Goal: Information Seeking & Learning: Learn about a topic

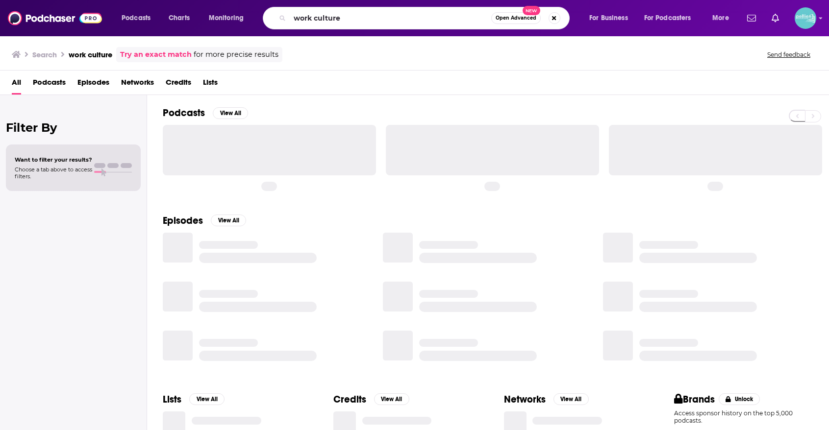
click at [398, 19] on input "work culture" at bounding box center [390, 18] width 201 height 16
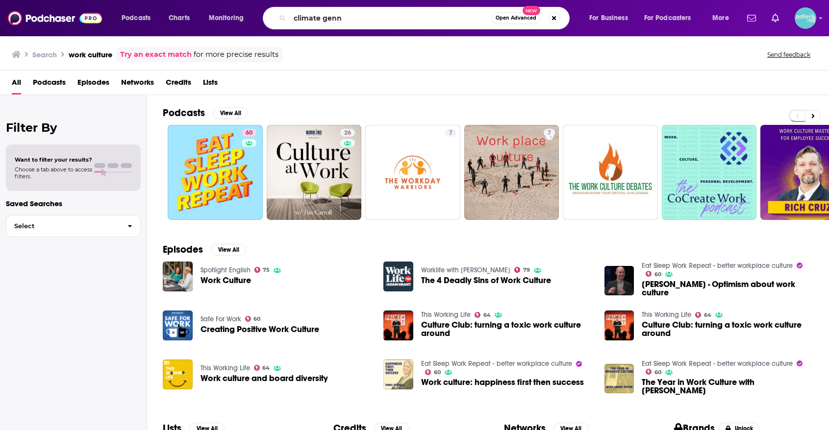
type input "climate genn"
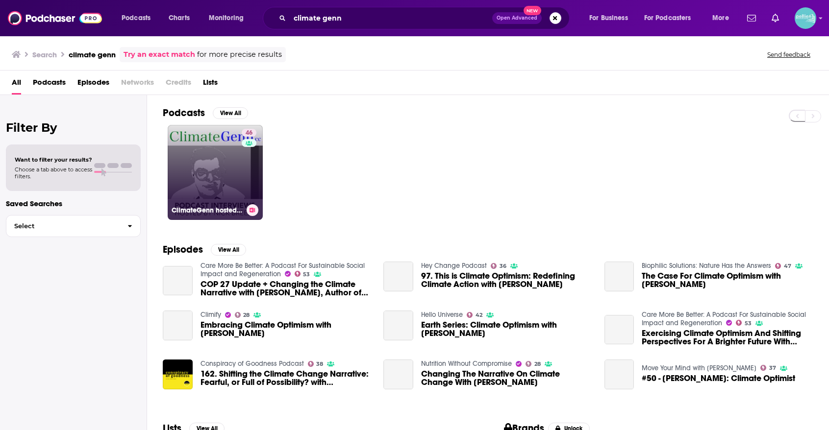
click at [222, 167] on link "46 ClimateGenn hosted by [PERSON_NAME]" at bounding box center [215, 172] width 95 height 95
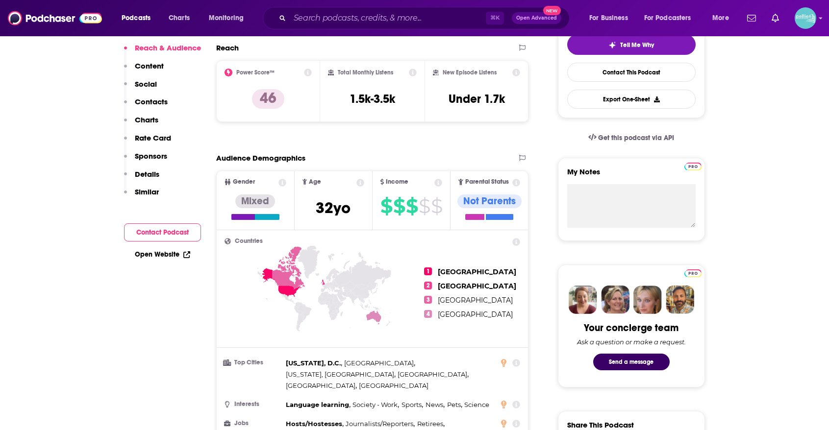
scroll to position [316, 0]
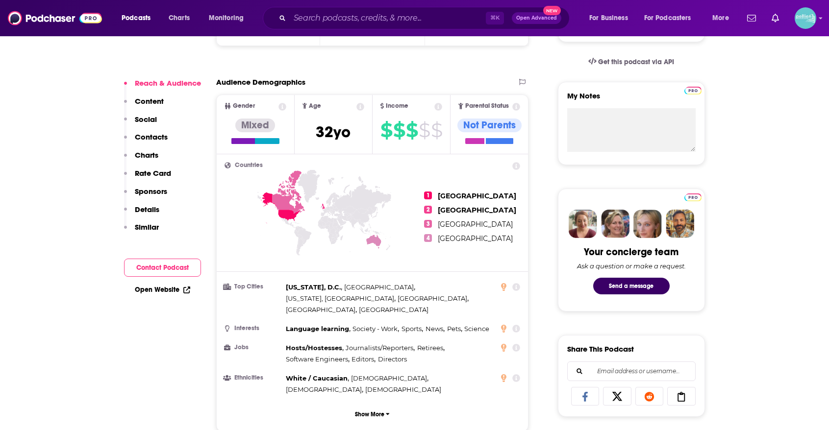
click at [167, 293] on link "Open Website" at bounding box center [162, 290] width 55 height 8
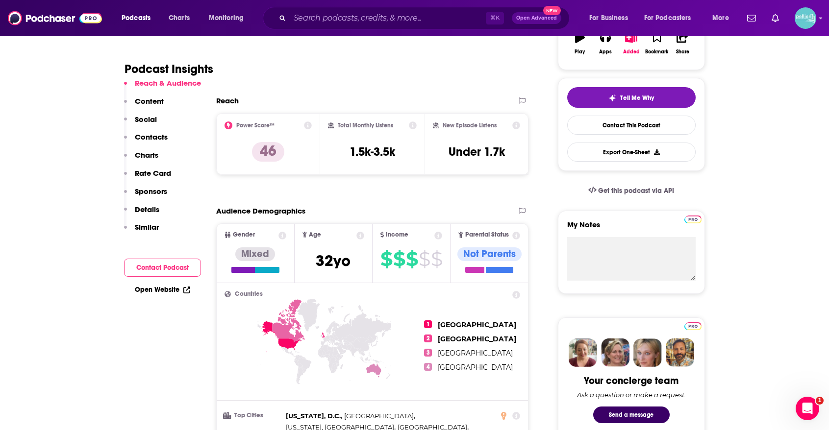
scroll to position [0, 0]
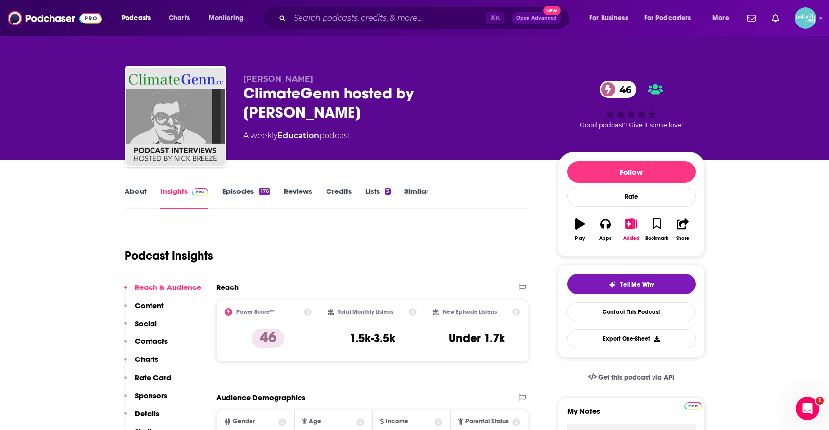
click at [134, 198] on link "About" at bounding box center [135, 198] width 22 height 23
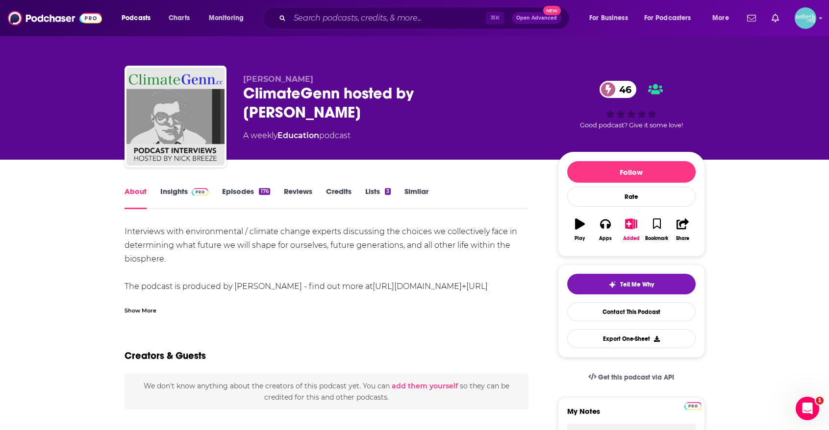
click at [148, 309] on div "Show More" at bounding box center [140, 309] width 32 height 9
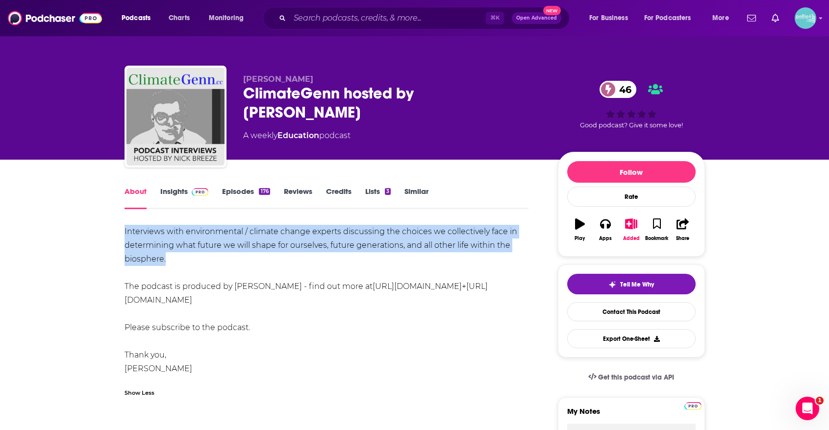
drag, startPoint x: 203, startPoint y: 264, endPoint x: 124, endPoint y: 230, distance: 86.3
click at [124, 230] on div "Interviews with environmental / climate change experts discussing the choices w…" at bounding box center [326, 307] width 404 height 165
copy div "Interviews with environmental / climate change experts discussing the choices w…"
click at [441, 18] on input "Search podcasts, credits, & more..." at bounding box center [388, 18] width 196 height 16
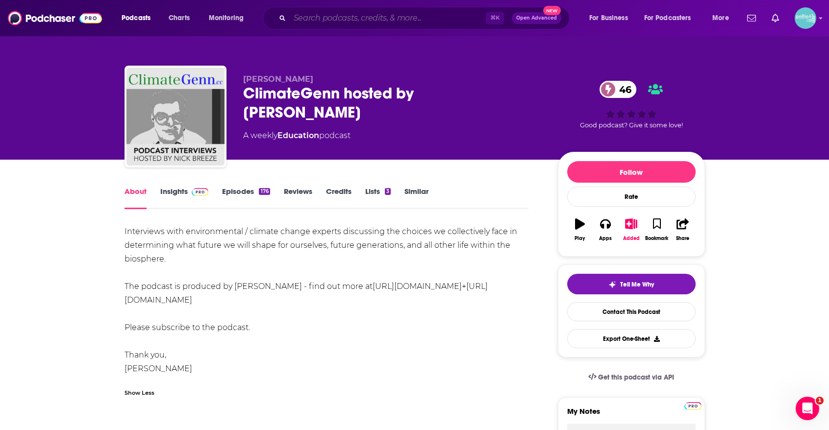
paste input "Interchangeable White [DEMOGRAPHIC_DATA] Podcast"
type input "Interchangeable White [DEMOGRAPHIC_DATA] Podcast"
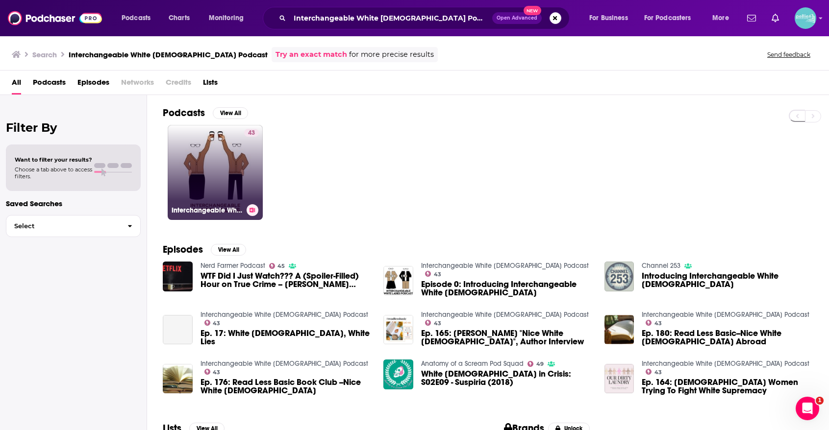
click at [231, 170] on link "43 Interchangeable White [DEMOGRAPHIC_DATA] Podcast" at bounding box center [215, 172] width 95 height 95
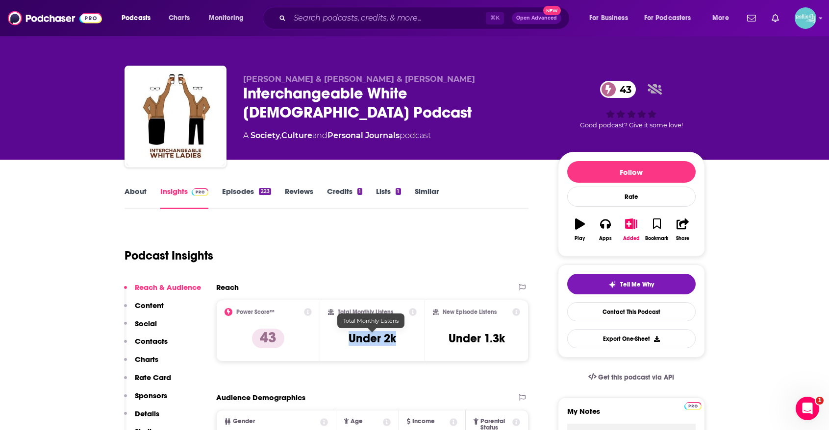
drag, startPoint x: 402, startPoint y: 338, endPoint x: 337, endPoint y: 338, distance: 65.2
click at [337, 338] on div "Total Monthly Listens Under 2k" at bounding box center [372, 330] width 89 height 45
copy h3 "Under 2k"
click at [131, 192] on link "About" at bounding box center [135, 198] width 22 height 23
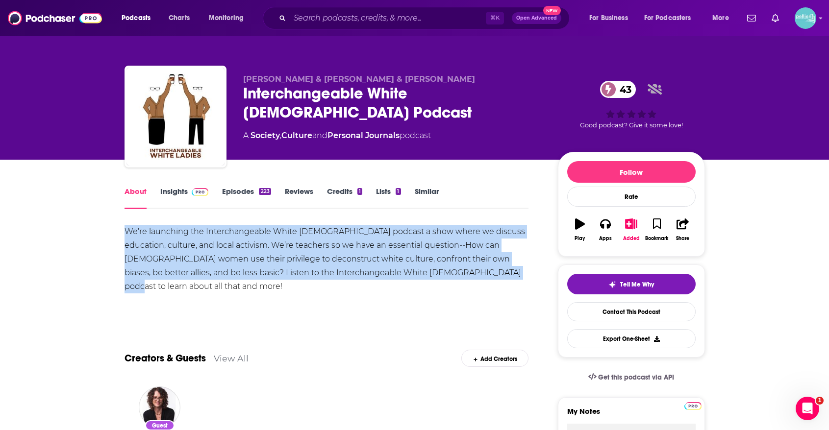
drag, startPoint x: 481, startPoint y: 271, endPoint x: 119, endPoint y: 230, distance: 364.5
copy div "We're launching the Interchangeable White [DEMOGRAPHIC_DATA] podcast a show whe…"
click at [177, 194] on link "Insights" at bounding box center [184, 198] width 49 height 23
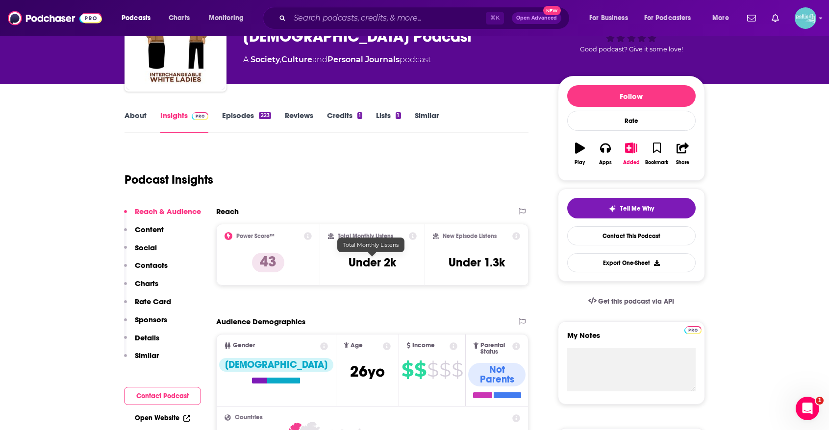
scroll to position [83, 0]
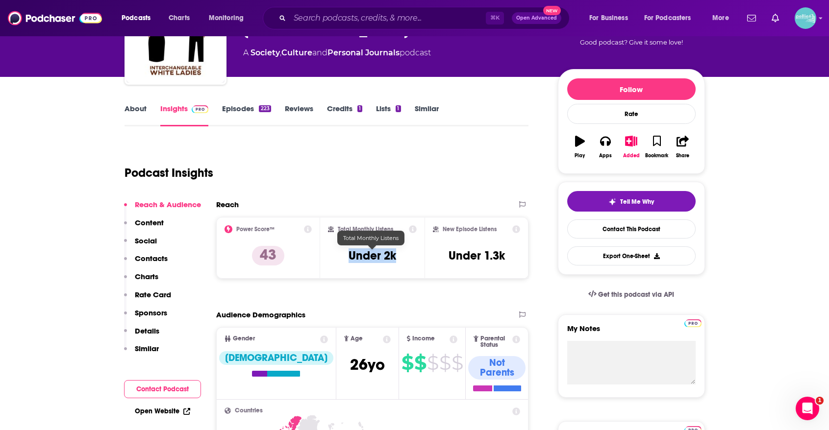
drag, startPoint x: 403, startPoint y: 255, endPoint x: 330, endPoint y: 255, distance: 73.0
click at [330, 255] on div "Total Monthly Listens Under 2k" at bounding box center [372, 247] width 89 height 45
copy h3 "Under 2k"
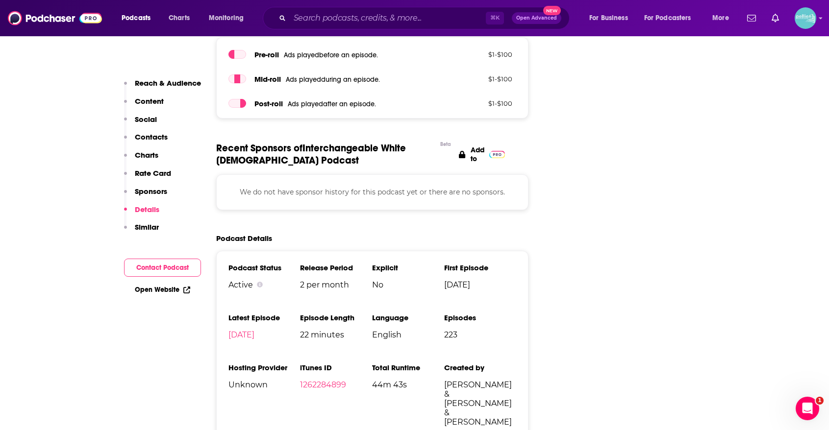
scroll to position [1245, 0]
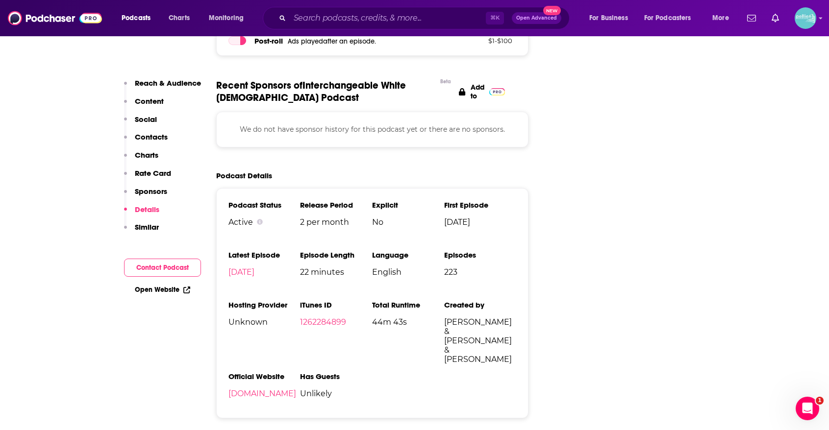
click at [163, 290] on link "Open Website" at bounding box center [162, 290] width 55 height 8
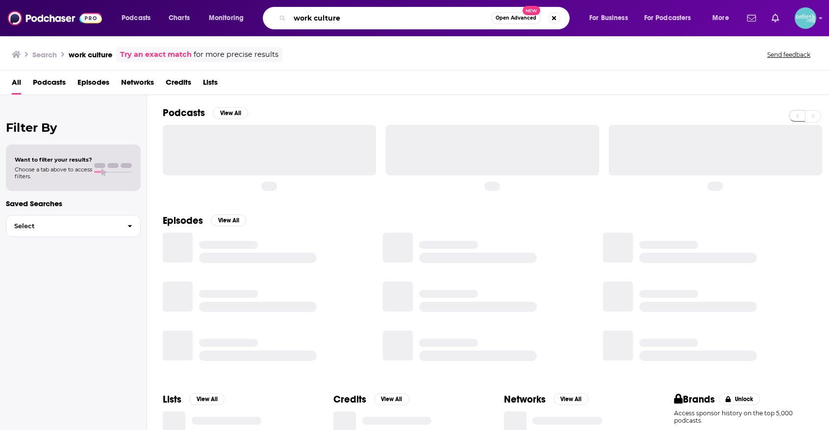
click at [452, 25] on input "work culture" at bounding box center [390, 18] width 201 height 16
paste input "Complex Systems w/ [PERSON_NAME]"
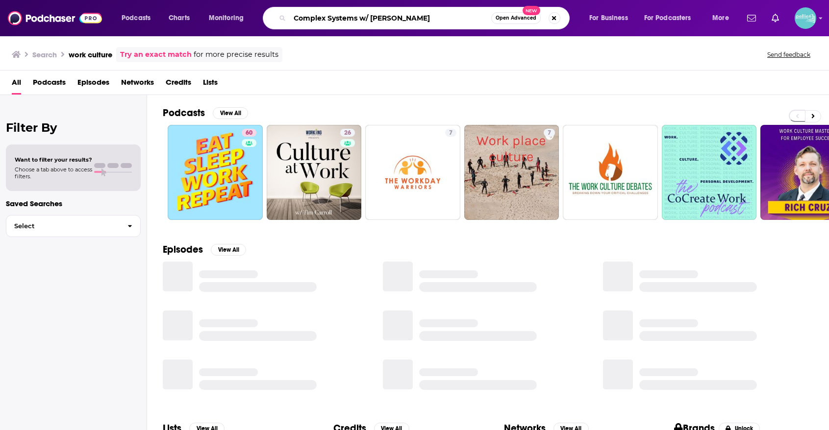
type input "Complex Systems w/ Patrick McKenzie"
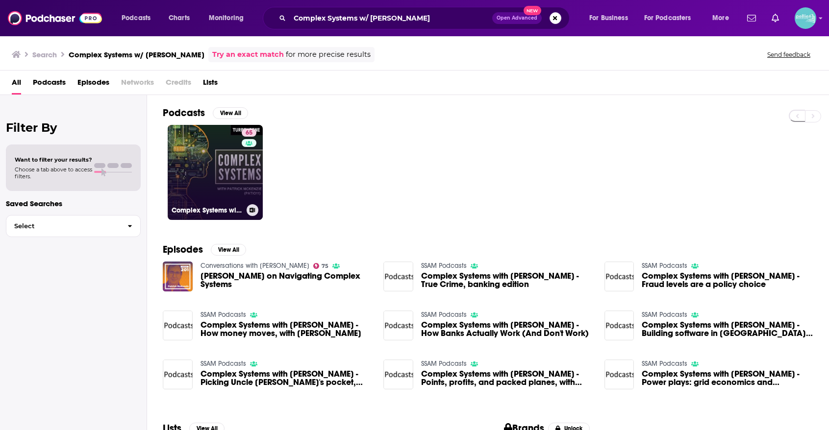
click at [222, 162] on link "65 Complex Systems with Patrick McKenzie (patio11)" at bounding box center [215, 172] width 95 height 95
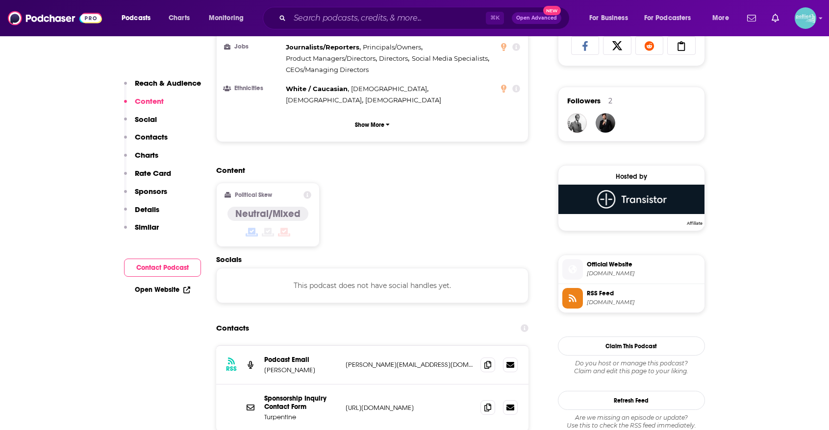
scroll to position [672, 0]
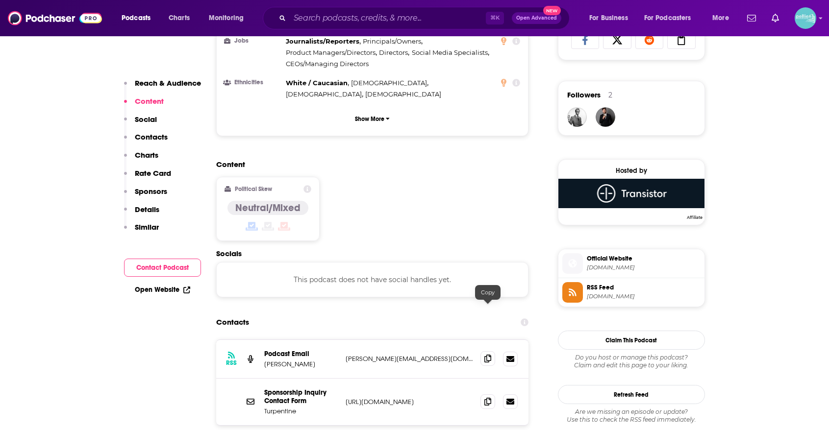
click at [490, 355] on icon at bounding box center [487, 359] width 7 height 8
click at [423, 12] on input "Search podcasts, credits, & more..." at bounding box center [388, 18] width 196 height 16
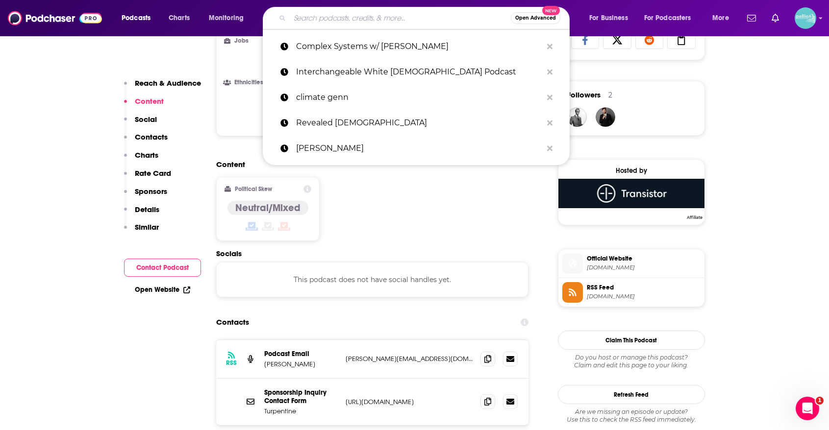
paste input "Tech Wont Save Us"
type input "Tech Wont Save Us"
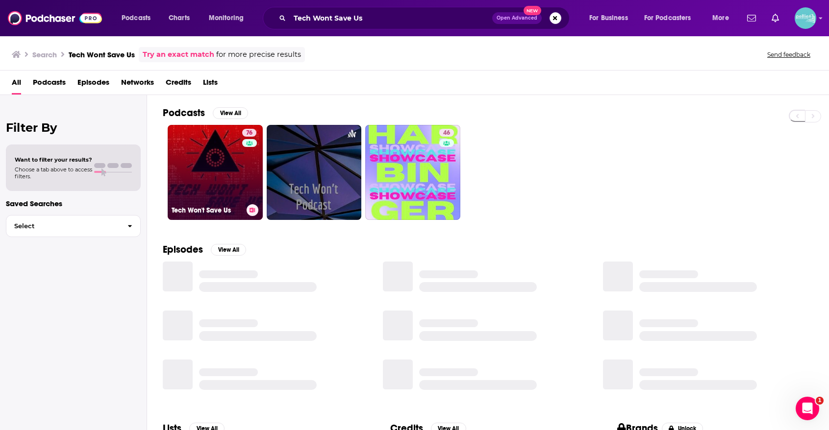
click at [204, 168] on link "76 Tech Won't Save Us" at bounding box center [215, 172] width 95 height 95
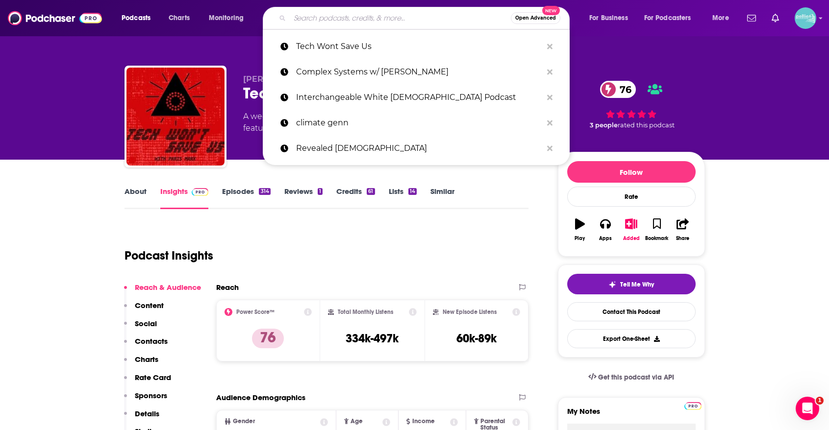
click at [429, 15] on input "Search podcasts, credits, & more..." at bounding box center [400, 18] width 221 height 16
paste input "Jasmine Sun's podcast"
type input "Jasmine Sun's podcast"
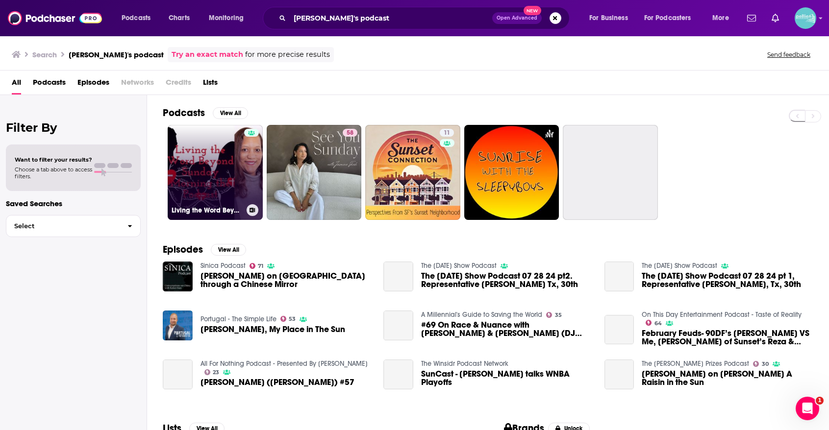
click at [216, 169] on link "Living the Word Beyond Sunday Morning the Podcast" at bounding box center [215, 172] width 95 height 95
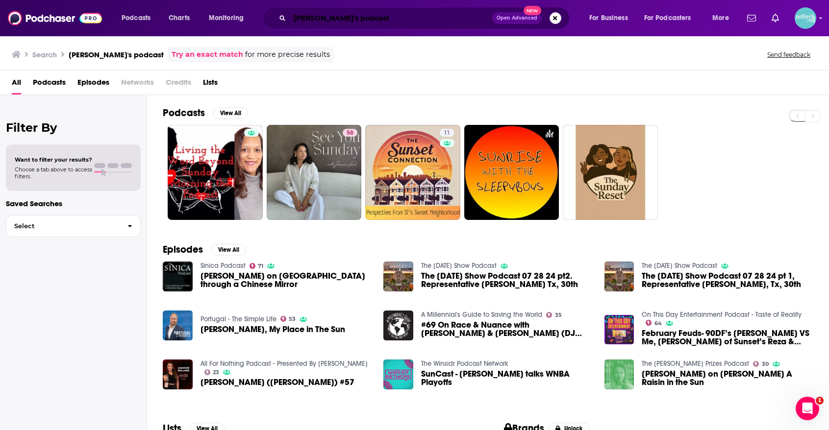
click at [376, 17] on input "Jasmine Sun's podcast" at bounding box center [391, 18] width 202 height 16
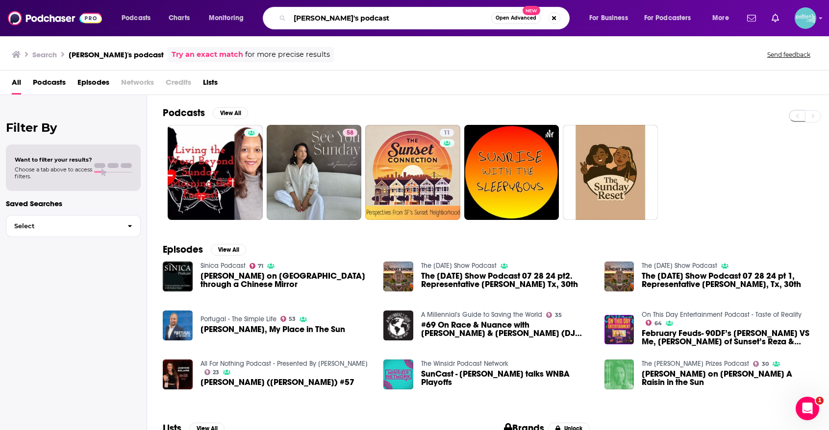
click at [376, 17] on input "Jasmine Sun's podcast" at bounding box center [390, 18] width 201 height 16
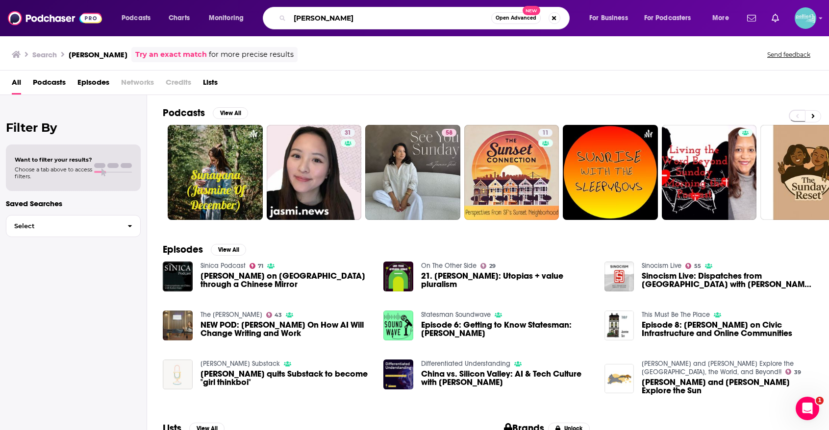
click at [424, 25] on input "jasmine sun" at bounding box center [390, 18] width 201 height 16
paste input "asmi.news"
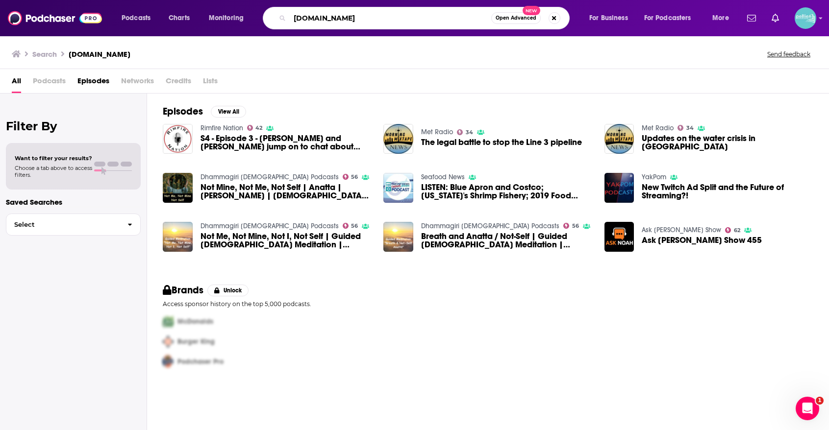
click at [294, 17] on input "asmi.news" at bounding box center [390, 18] width 201 height 16
type input "jasmi.news"
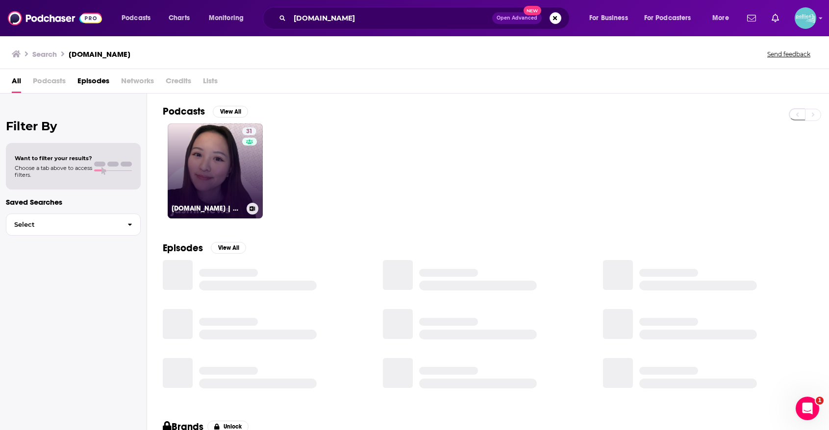
click at [224, 150] on link "31 jasmi.news | @jasmine" at bounding box center [215, 170] width 95 height 95
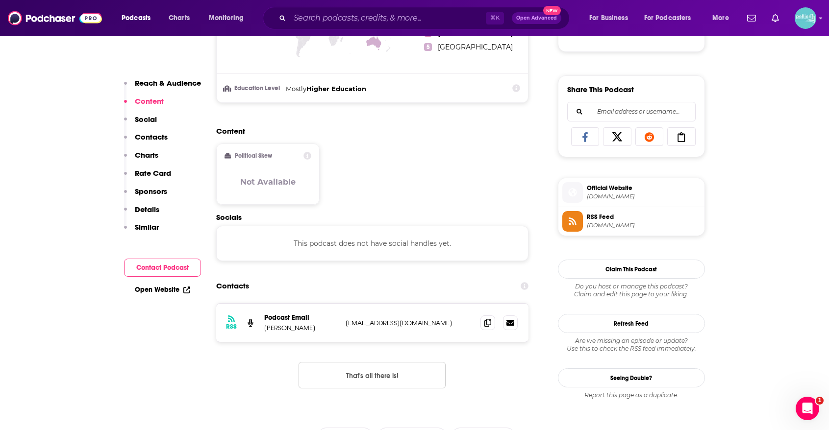
scroll to position [581, 0]
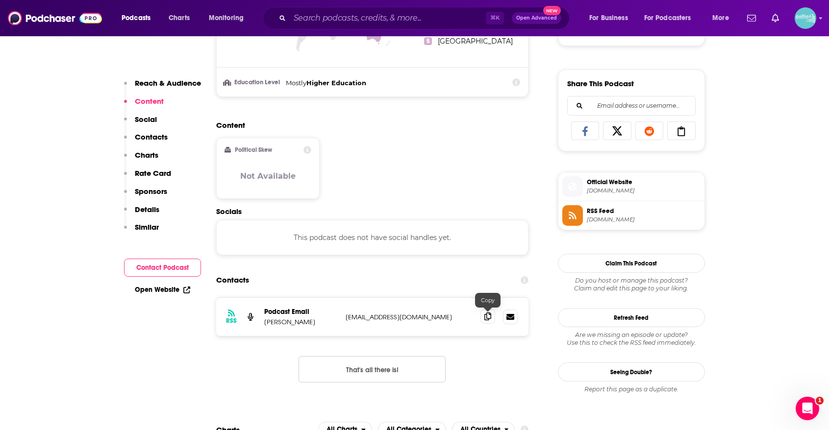
click at [490, 318] on icon at bounding box center [487, 317] width 7 height 8
click at [394, 19] on input "Search podcasts, credits, & more..." at bounding box center [388, 18] width 196 height 16
paste input "This Machine Kills"
type input "This Machine Kills"
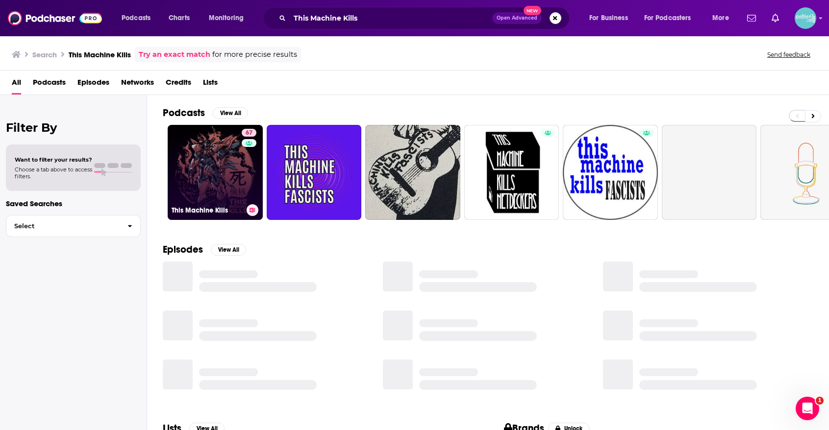
click at [221, 168] on link "67 This Machine Kills" at bounding box center [215, 172] width 95 height 95
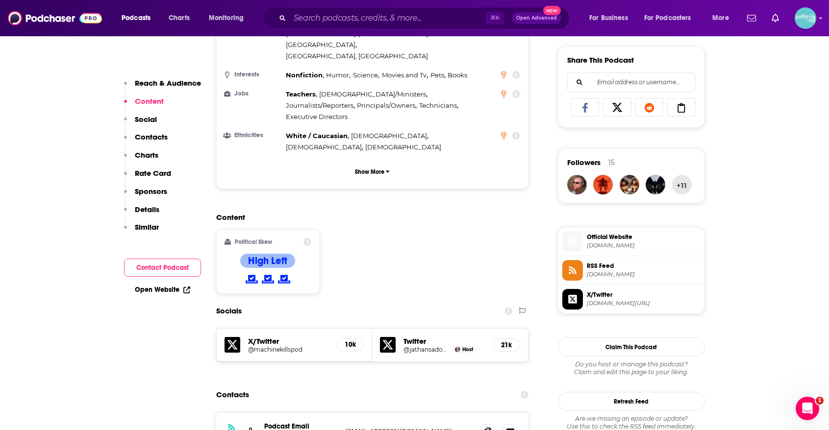
scroll to position [636, 0]
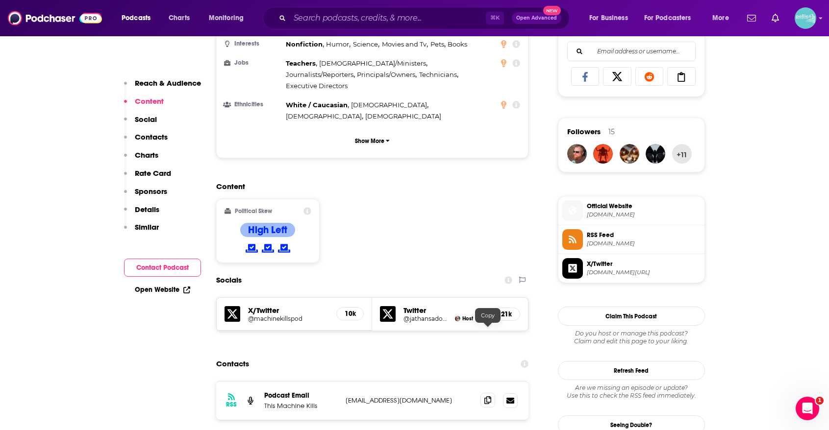
click at [489, 393] on span at bounding box center [487, 400] width 15 height 15
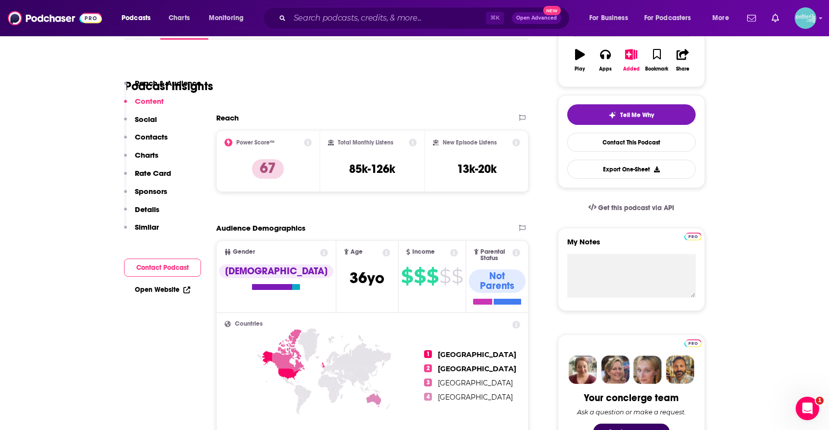
scroll to position [0, 0]
